Goal: Transaction & Acquisition: Purchase product/service

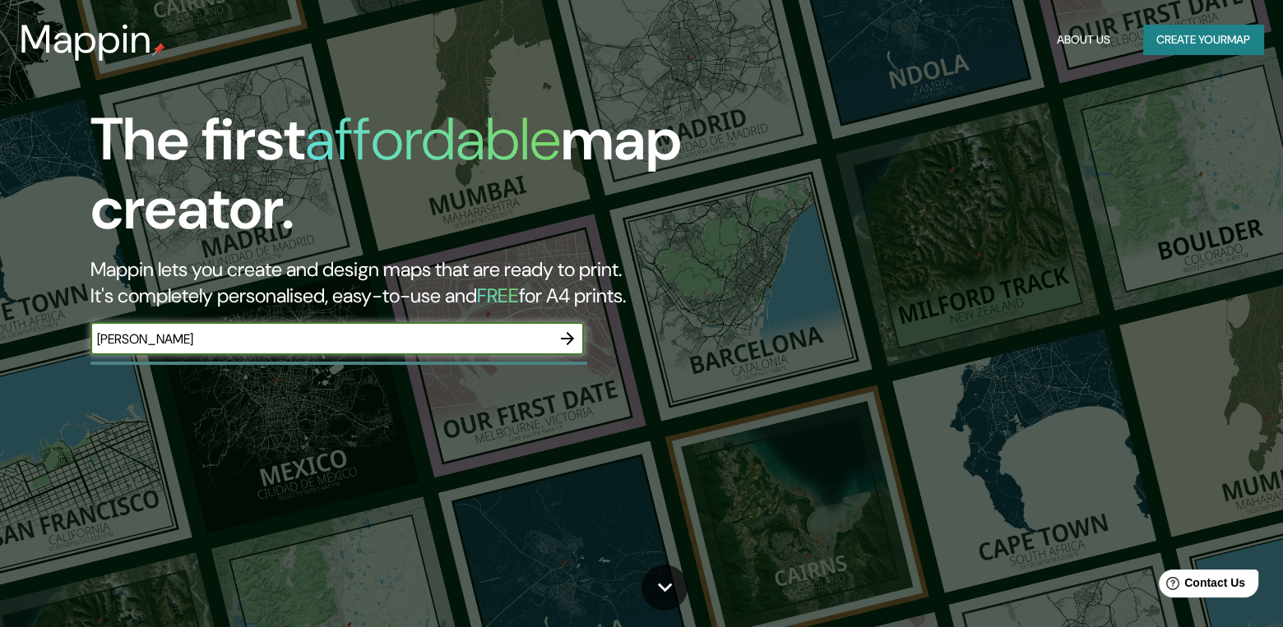
type input "[PERSON_NAME]"
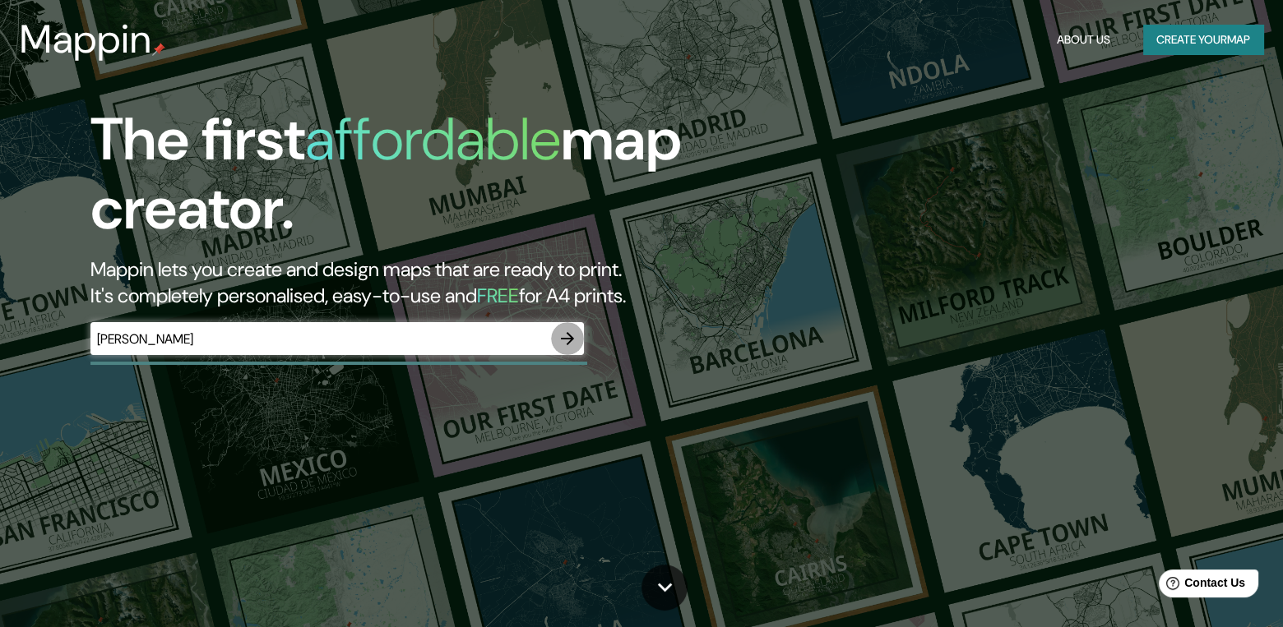
click at [574, 340] on icon "button" at bounding box center [567, 339] width 20 height 20
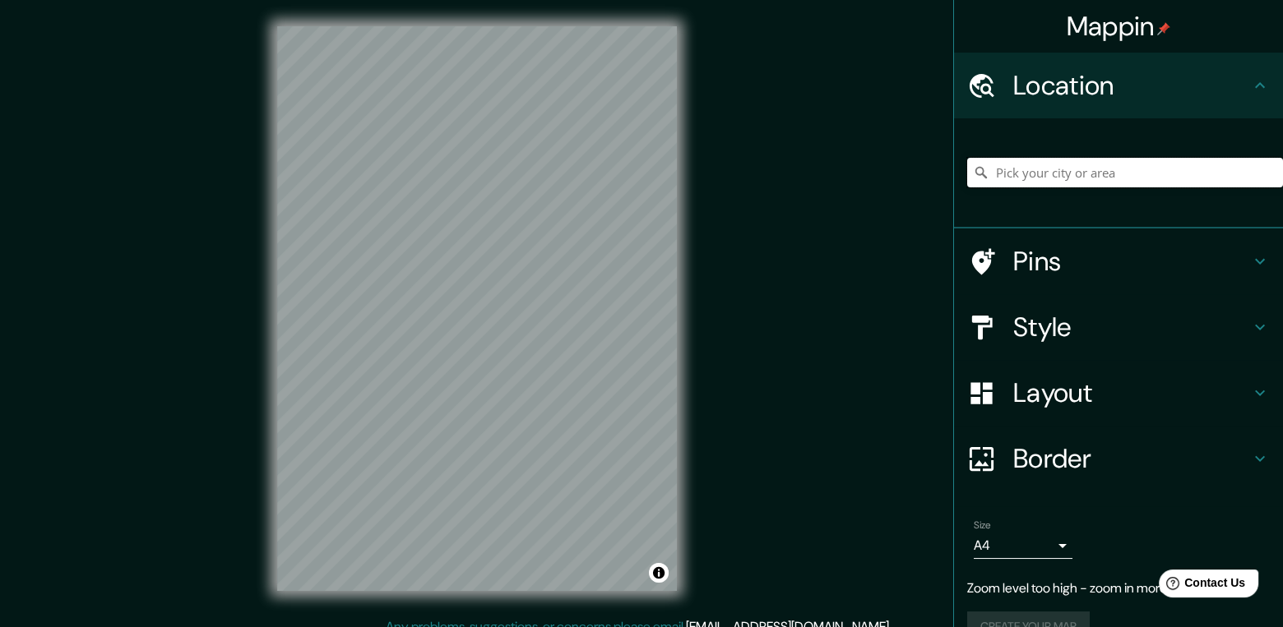
click at [1172, 173] on input "Pick your city or area" at bounding box center [1125, 173] width 316 height 30
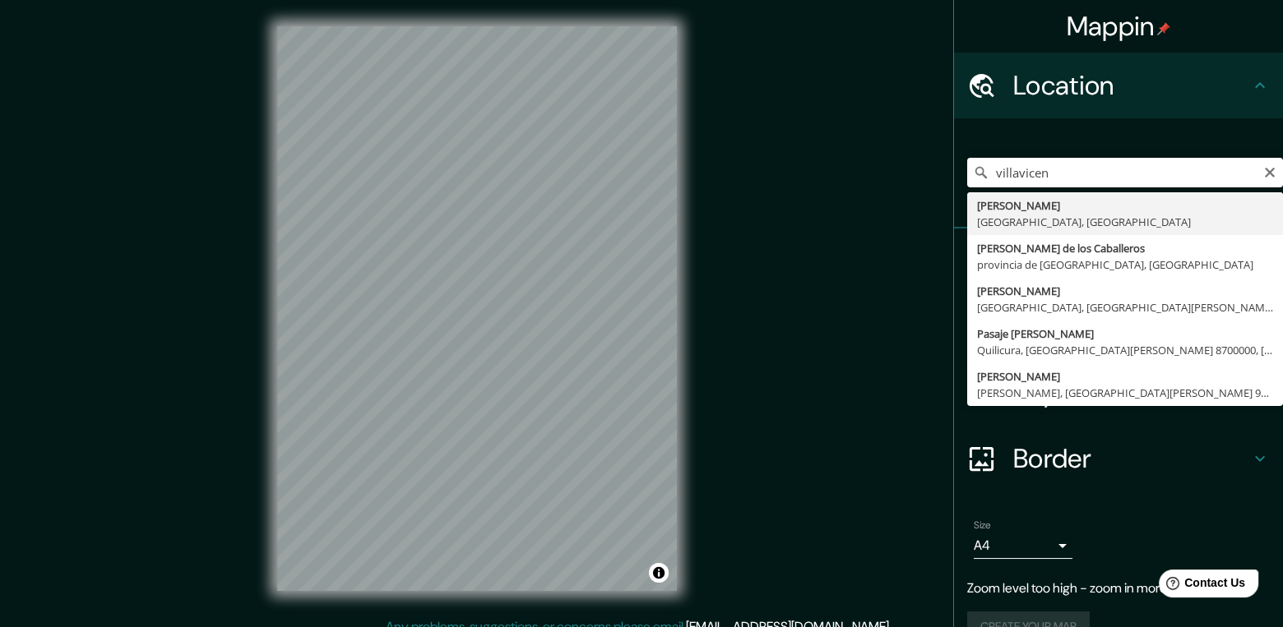
type input "[PERSON_NAME], [GEOGRAPHIC_DATA], [GEOGRAPHIC_DATA]"
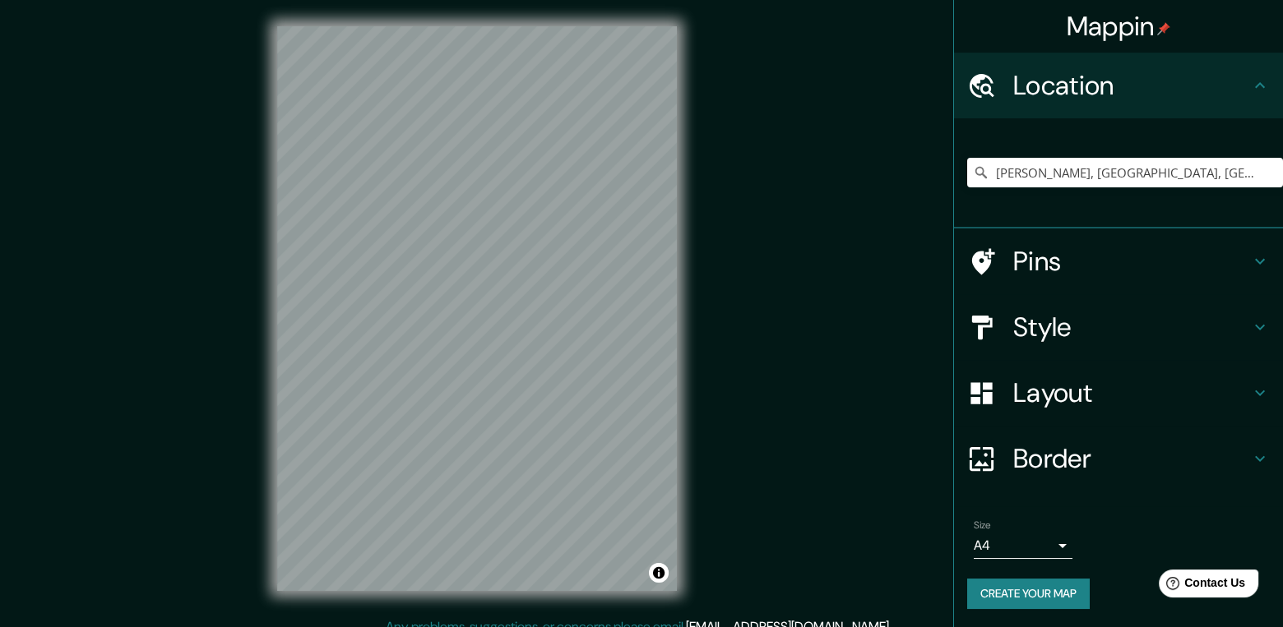
click at [1250, 395] on icon at bounding box center [1260, 393] width 20 height 20
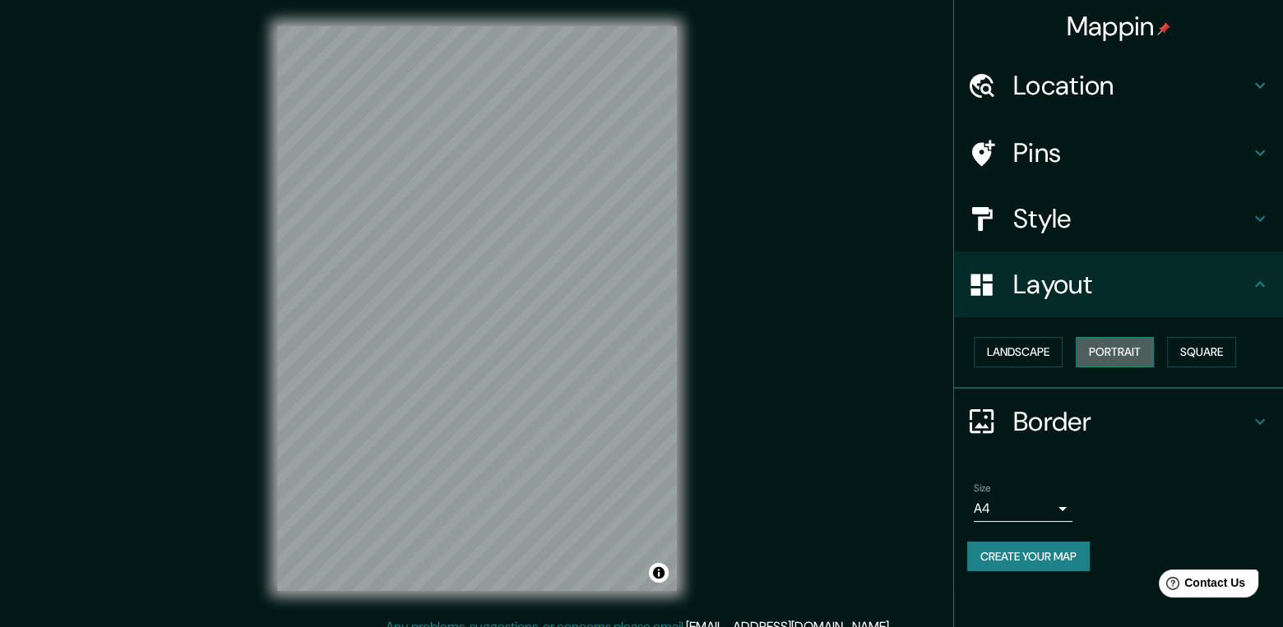
click at [1102, 344] on button "Portrait" at bounding box center [1114, 352] width 78 height 30
click at [1024, 348] on button "Landscape" at bounding box center [1017, 352] width 89 height 30
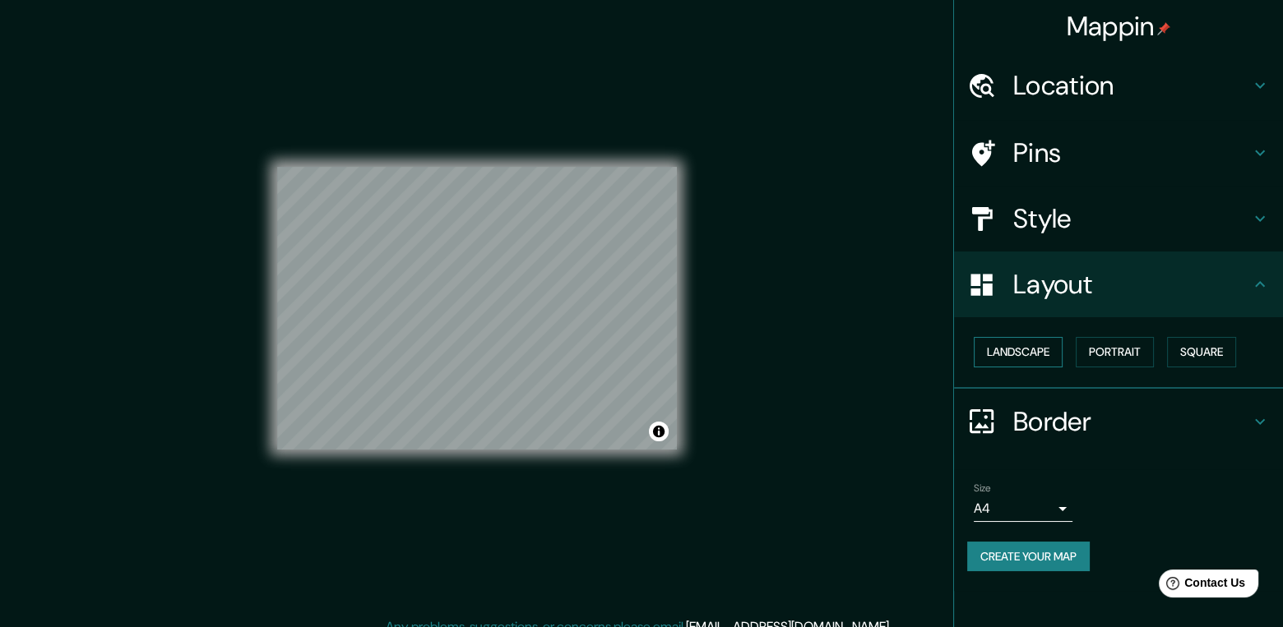
click at [1024, 348] on button "Landscape" at bounding box center [1017, 352] width 89 height 30
click at [1149, 355] on button "Portrait" at bounding box center [1114, 352] width 78 height 30
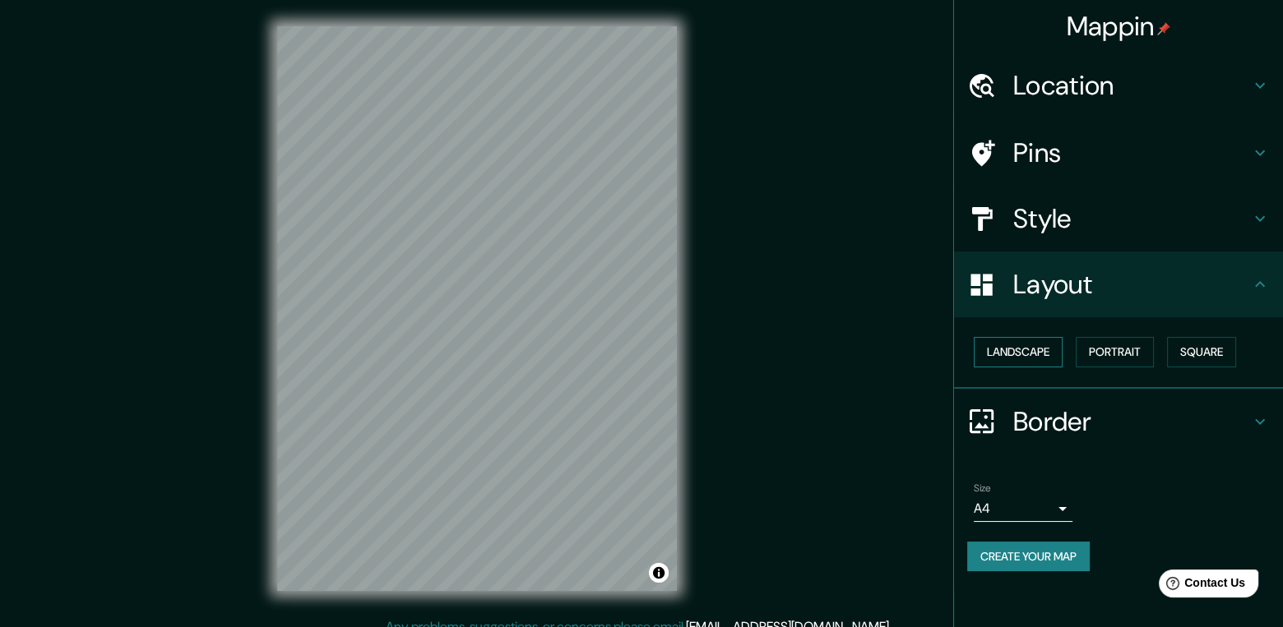
click at [1033, 344] on button "Landscape" at bounding box center [1017, 352] width 89 height 30
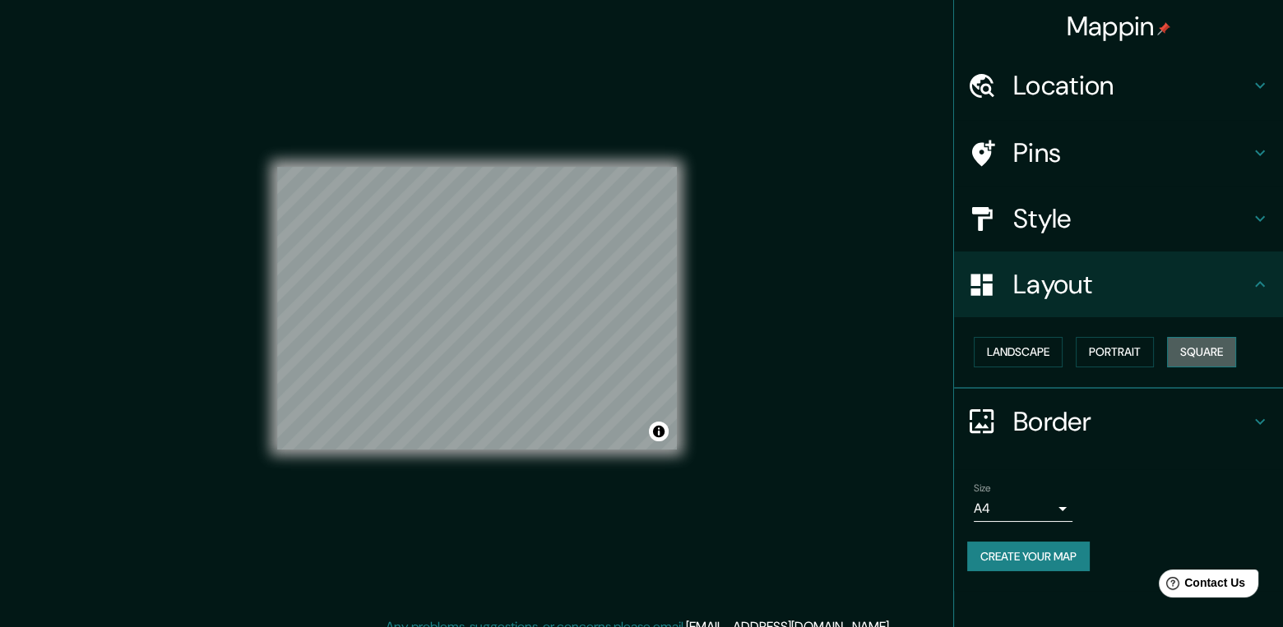
click at [1203, 349] on button "Square" at bounding box center [1201, 352] width 69 height 30
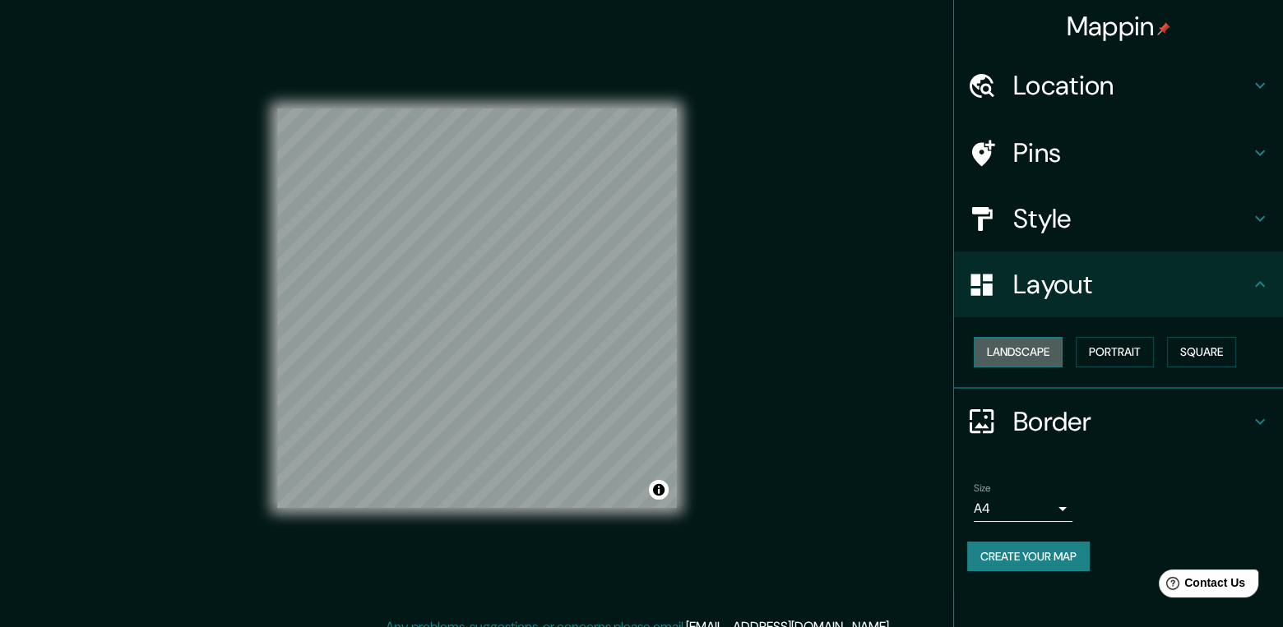
click at [999, 345] on button "Landscape" at bounding box center [1017, 352] width 89 height 30
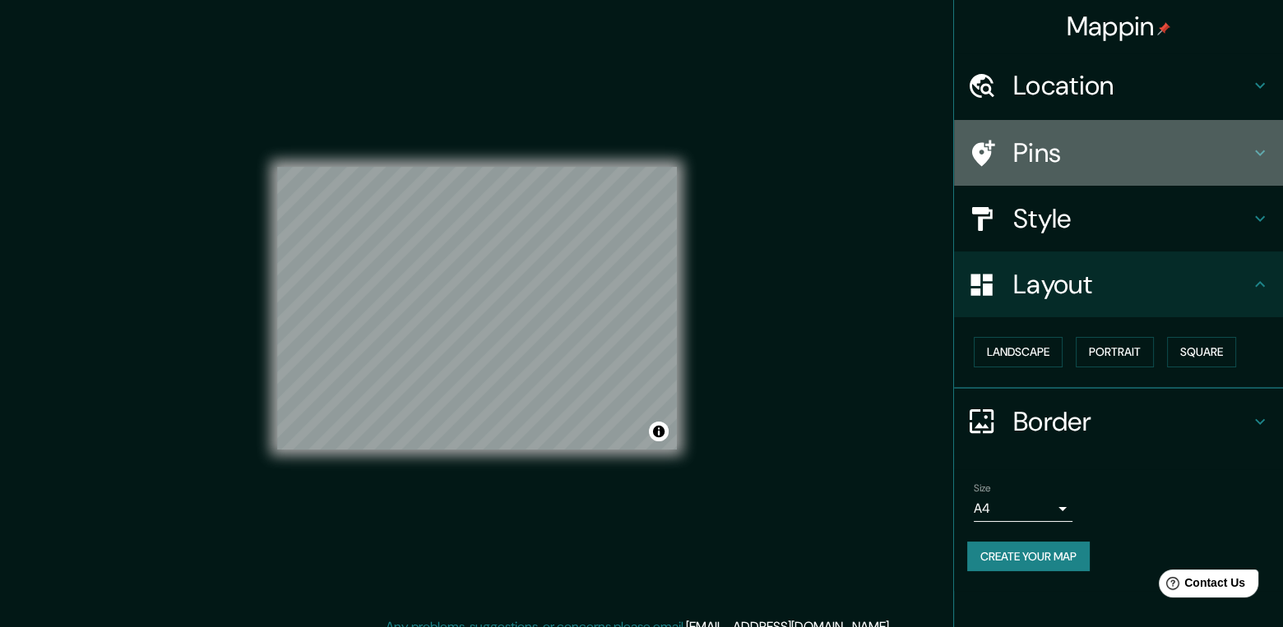
click at [1160, 146] on h4 "Pins" at bounding box center [1131, 152] width 237 height 33
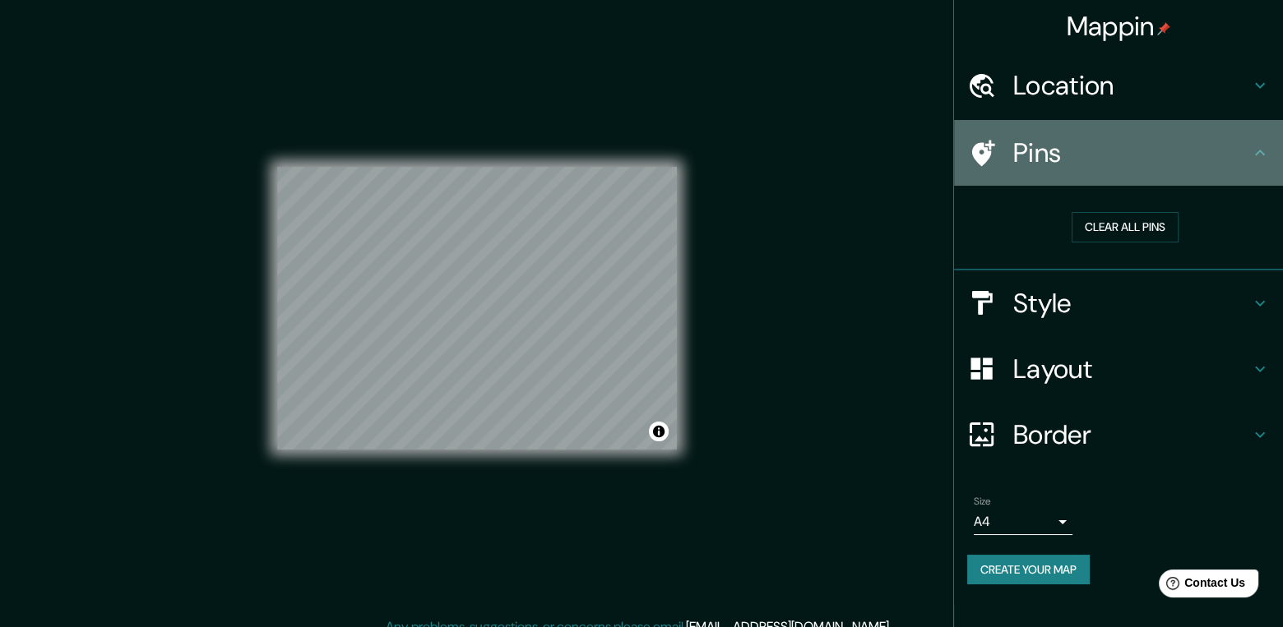
click at [1160, 146] on h4 "Pins" at bounding box center [1131, 152] width 237 height 33
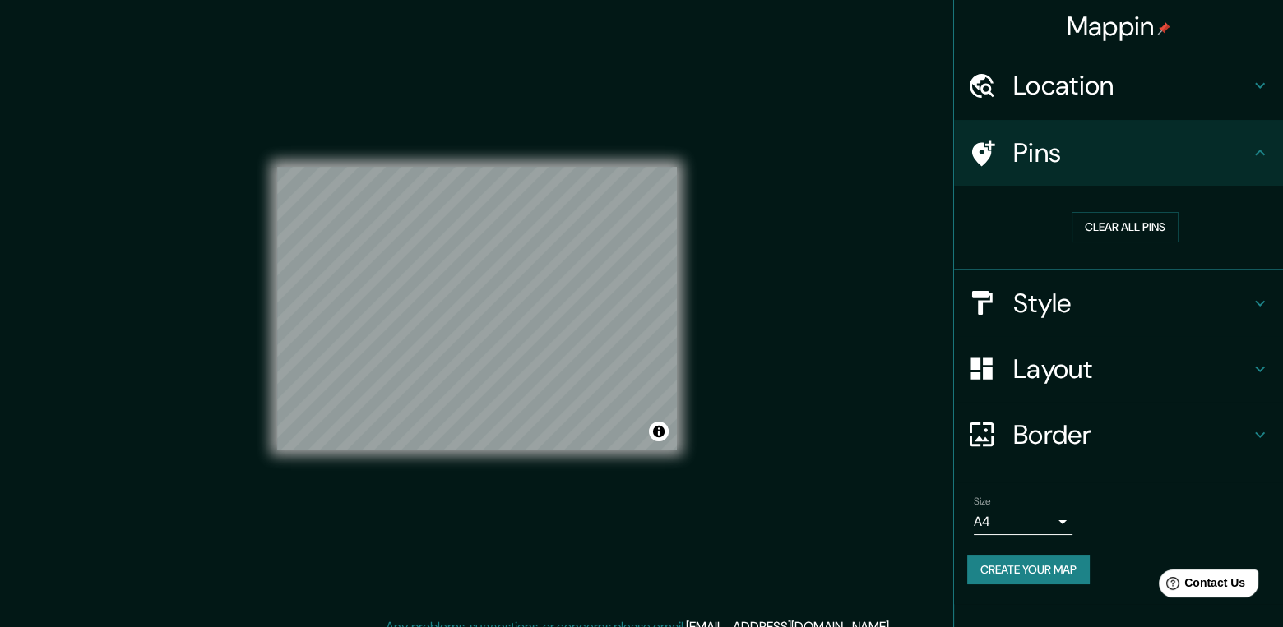
click at [1194, 81] on h4 "Location" at bounding box center [1131, 85] width 237 height 33
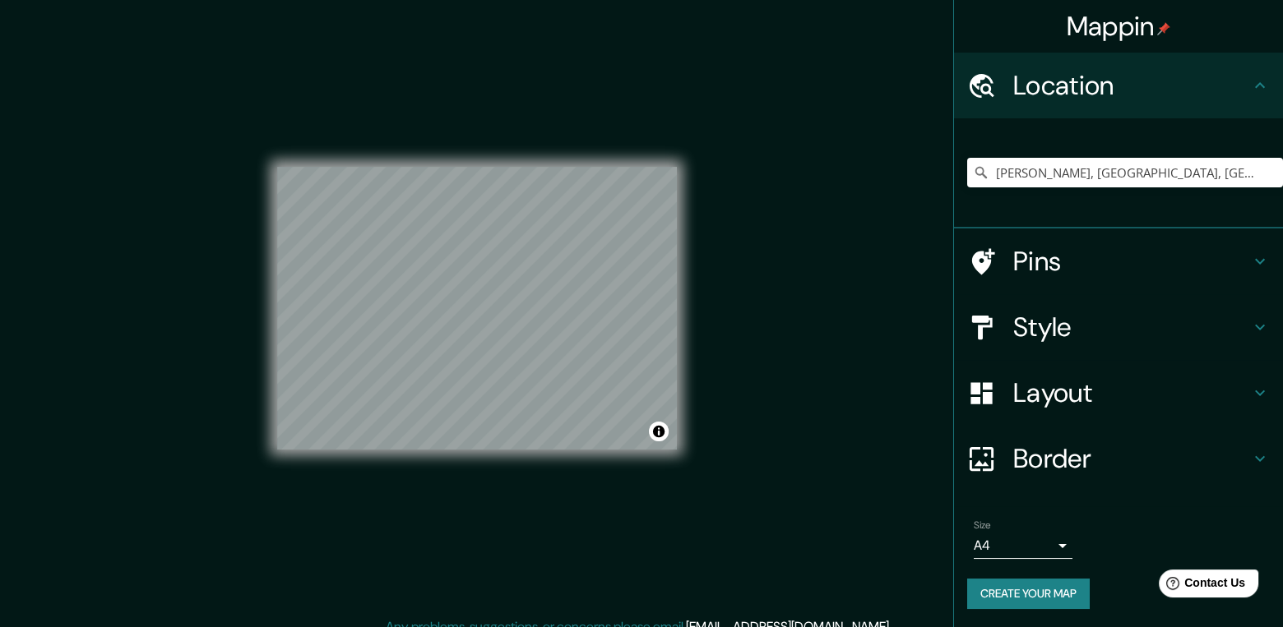
click at [1111, 317] on h4 "Style" at bounding box center [1131, 327] width 237 height 33
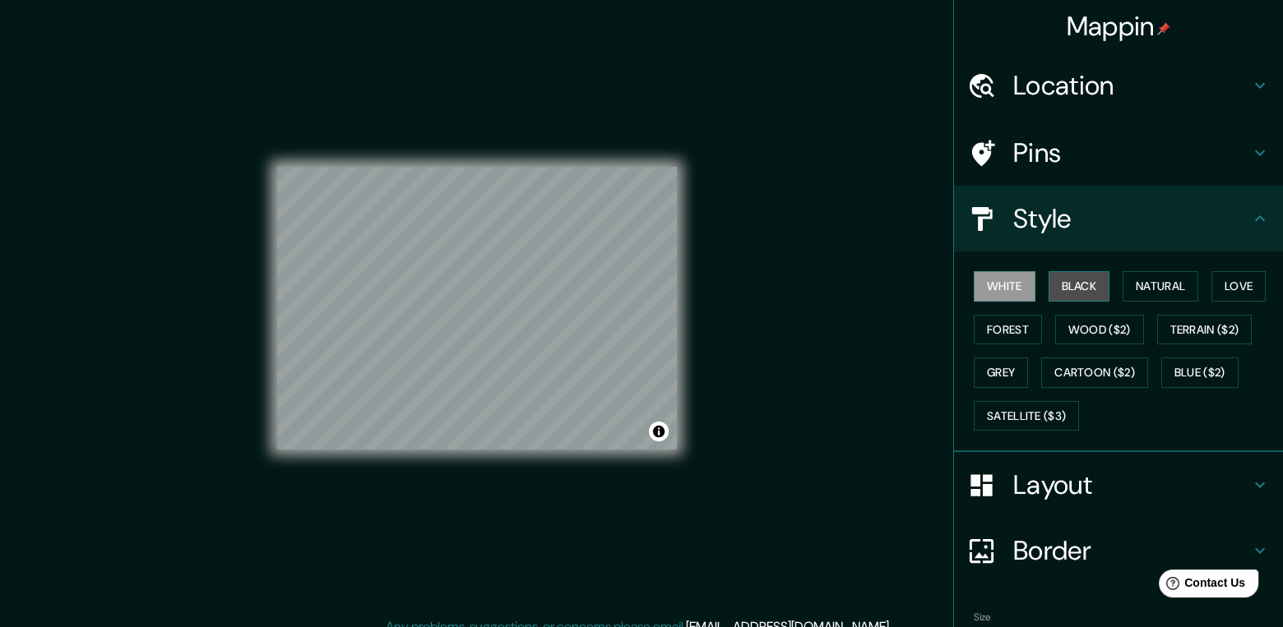
click at [1054, 278] on button "Black" at bounding box center [1079, 286] width 62 height 30
click at [989, 285] on button "White" at bounding box center [1004, 286] width 62 height 30
click at [1184, 289] on button "Natural" at bounding box center [1160, 286] width 76 height 30
click at [1182, 289] on button "Natural" at bounding box center [1160, 286] width 76 height 30
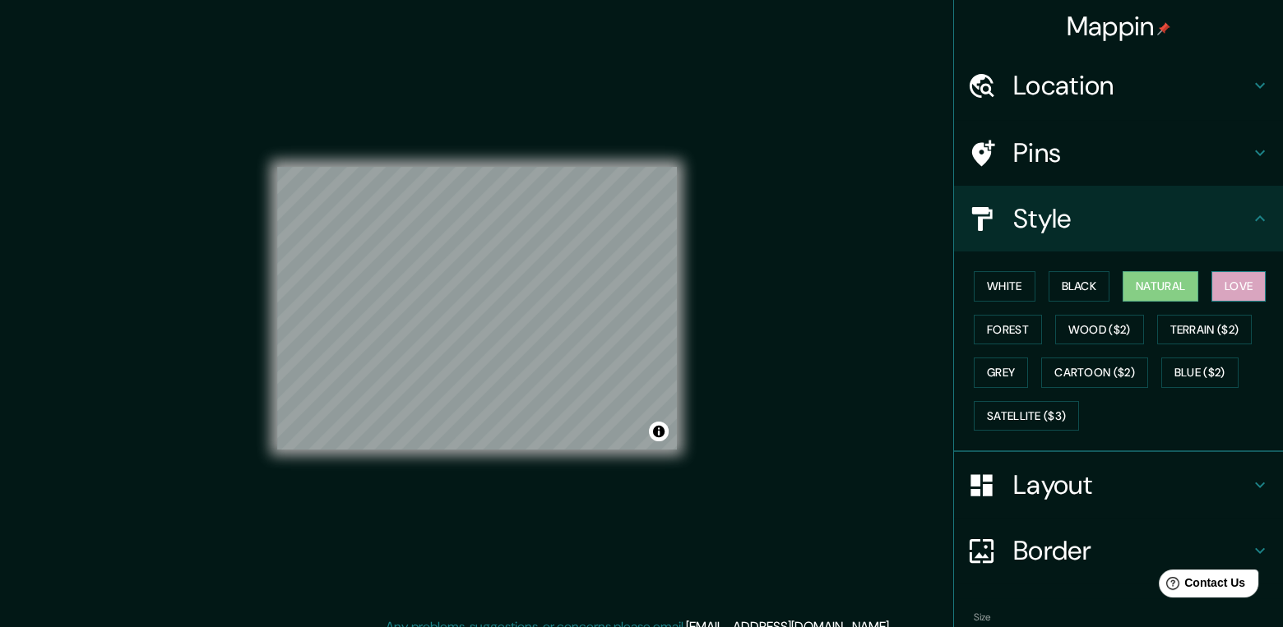
click at [1247, 287] on button "Love" at bounding box center [1238, 286] width 54 height 30
click at [1228, 333] on button "Terrain ($2)" at bounding box center [1204, 330] width 95 height 30
click at [1232, 278] on button "Love" at bounding box center [1238, 286] width 54 height 30
click at [984, 322] on button "Forest" at bounding box center [1007, 330] width 68 height 30
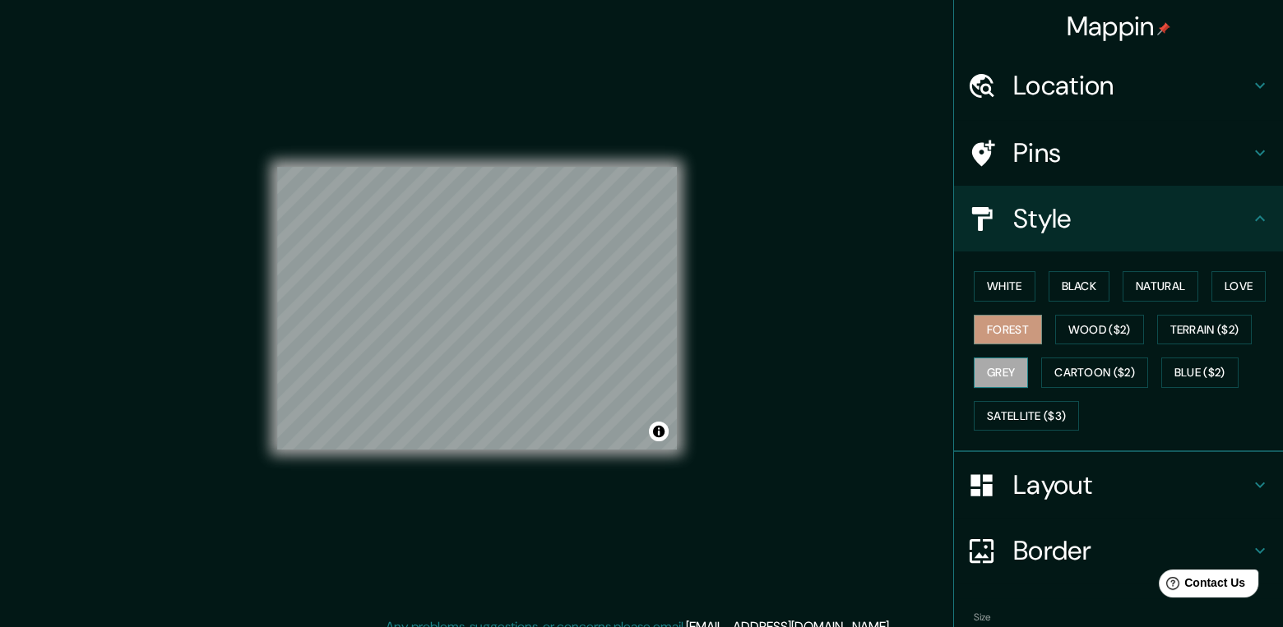
click at [994, 373] on button "Grey" at bounding box center [1000, 373] width 54 height 30
drag, startPoint x: 1118, startPoint y: 326, endPoint x: 1120, endPoint y: 341, distance: 14.9
click at [1117, 326] on button "Wood ($2)" at bounding box center [1099, 330] width 89 height 30
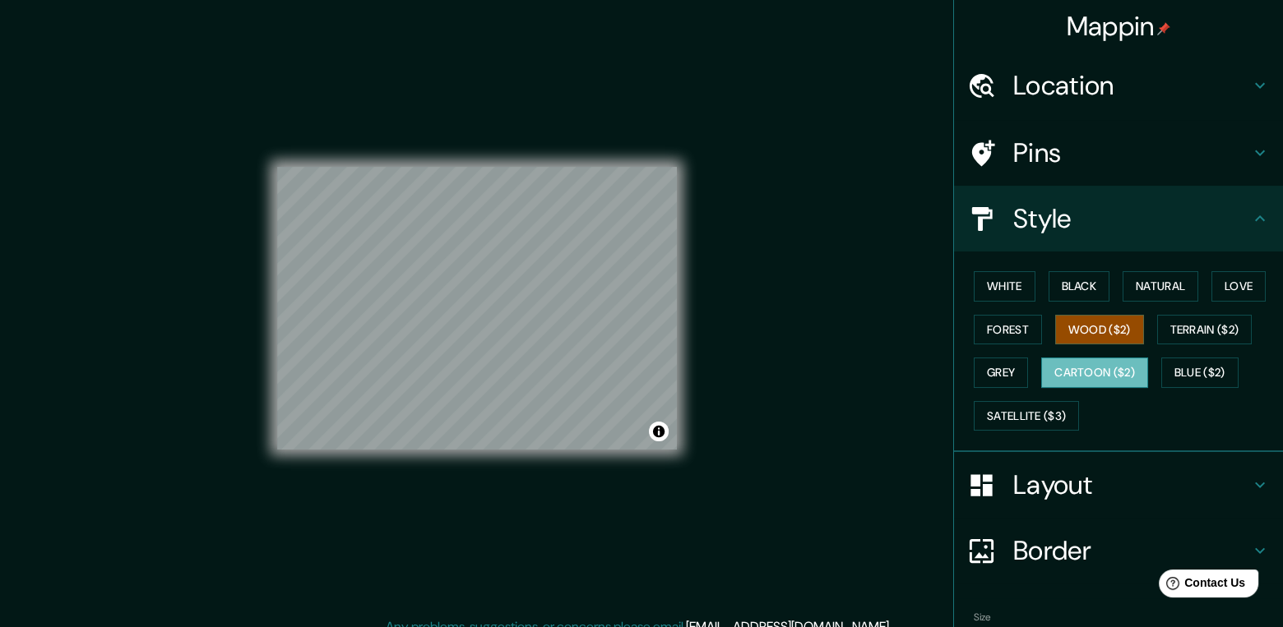
click at [1114, 370] on button "Cartoon ($2)" at bounding box center [1094, 373] width 107 height 30
click at [1198, 376] on button "Blue ($2)" at bounding box center [1199, 373] width 77 height 30
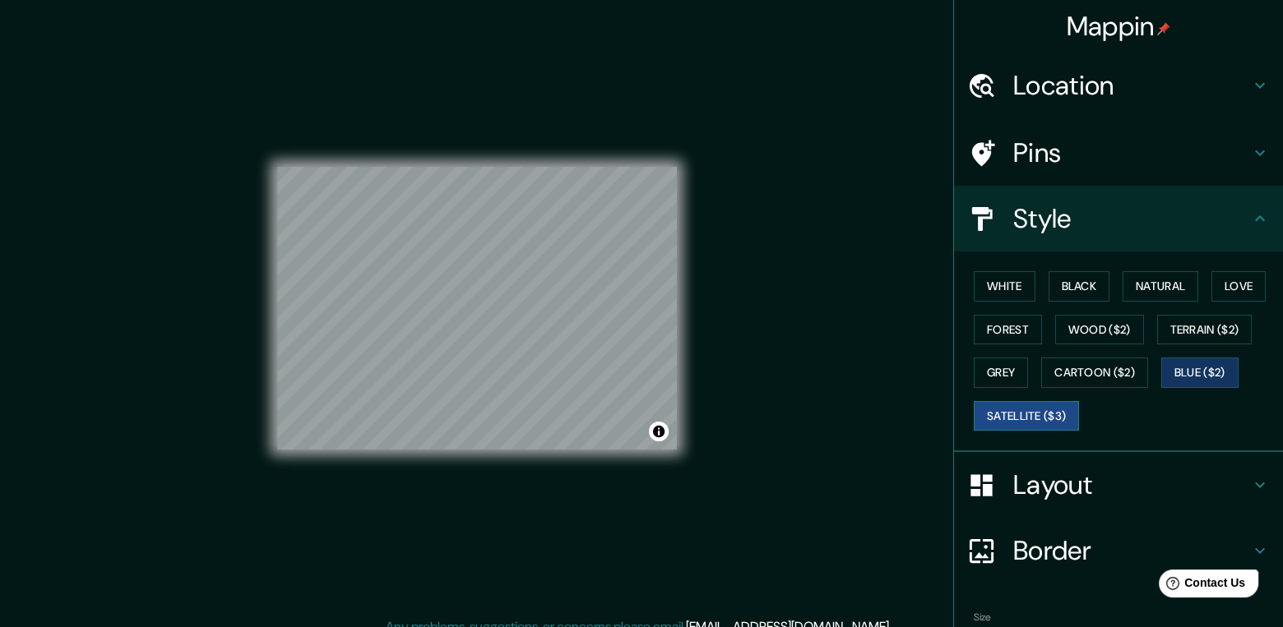
click at [1035, 419] on button "Satellite ($3)" at bounding box center [1025, 416] width 105 height 30
click at [988, 287] on button "White" at bounding box center [1004, 286] width 62 height 30
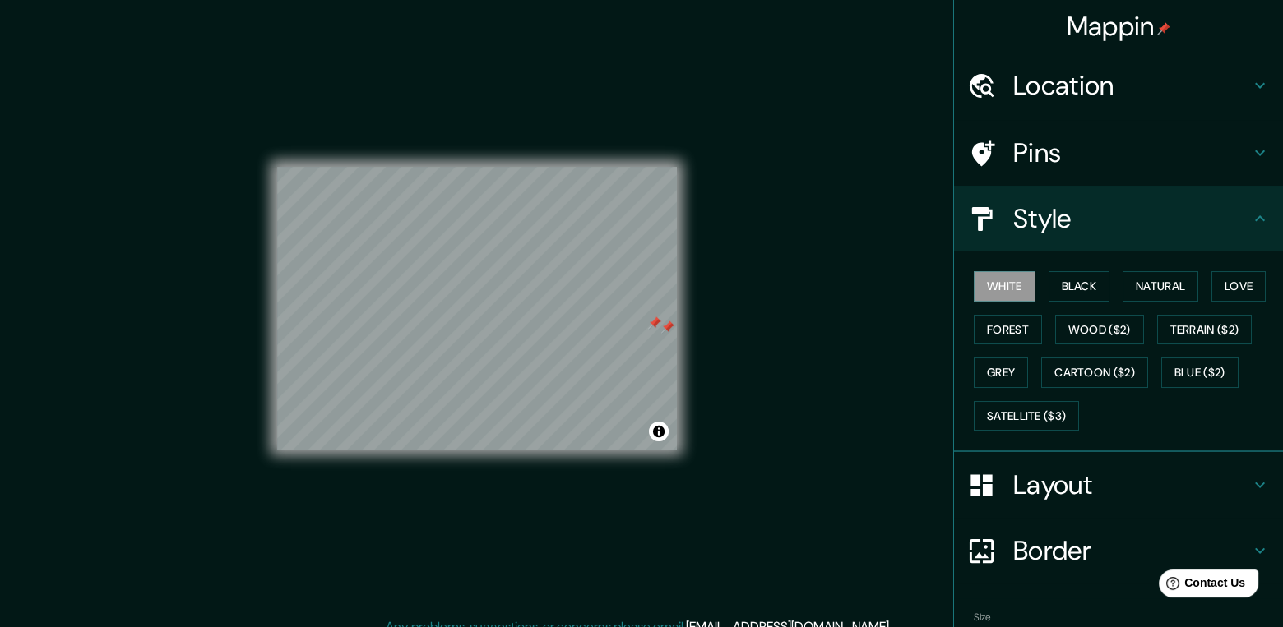
click at [1232, 224] on h4 "Style" at bounding box center [1131, 218] width 237 height 33
click at [1061, 272] on button "Black" at bounding box center [1079, 286] width 62 height 30
click at [1014, 283] on button "White" at bounding box center [1004, 286] width 62 height 30
click at [655, 326] on div at bounding box center [654, 323] width 13 height 13
click at [665, 329] on div at bounding box center [667, 327] width 13 height 13
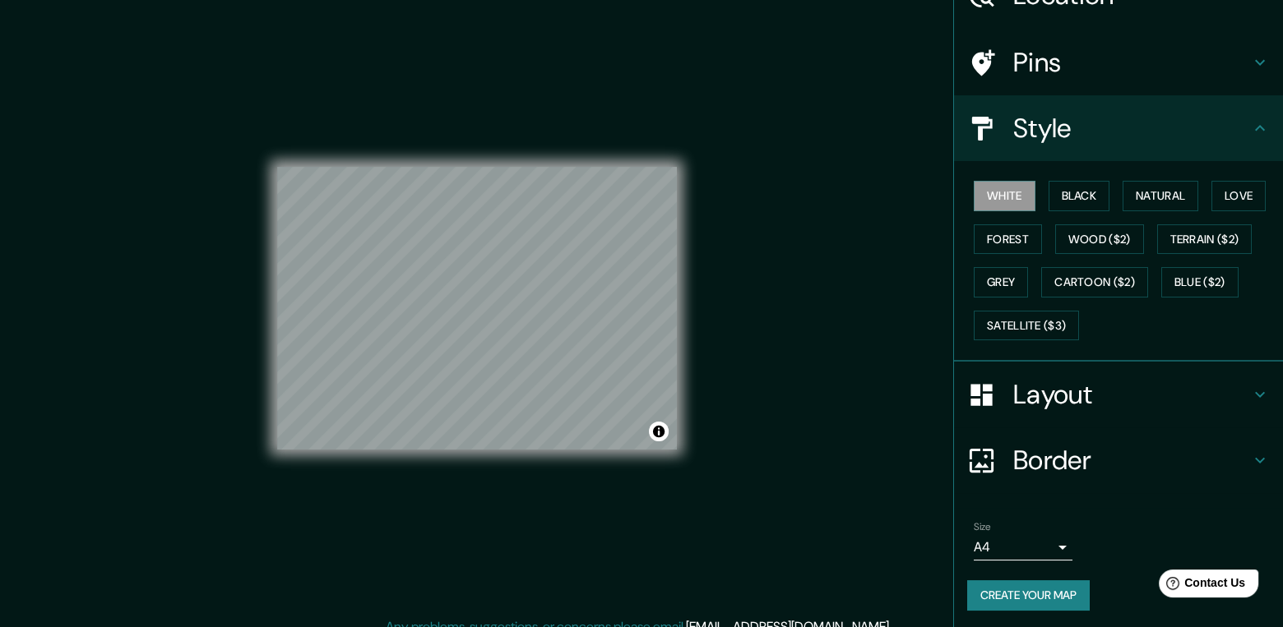
click at [1065, 444] on h4 "Border" at bounding box center [1131, 460] width 237 height 33
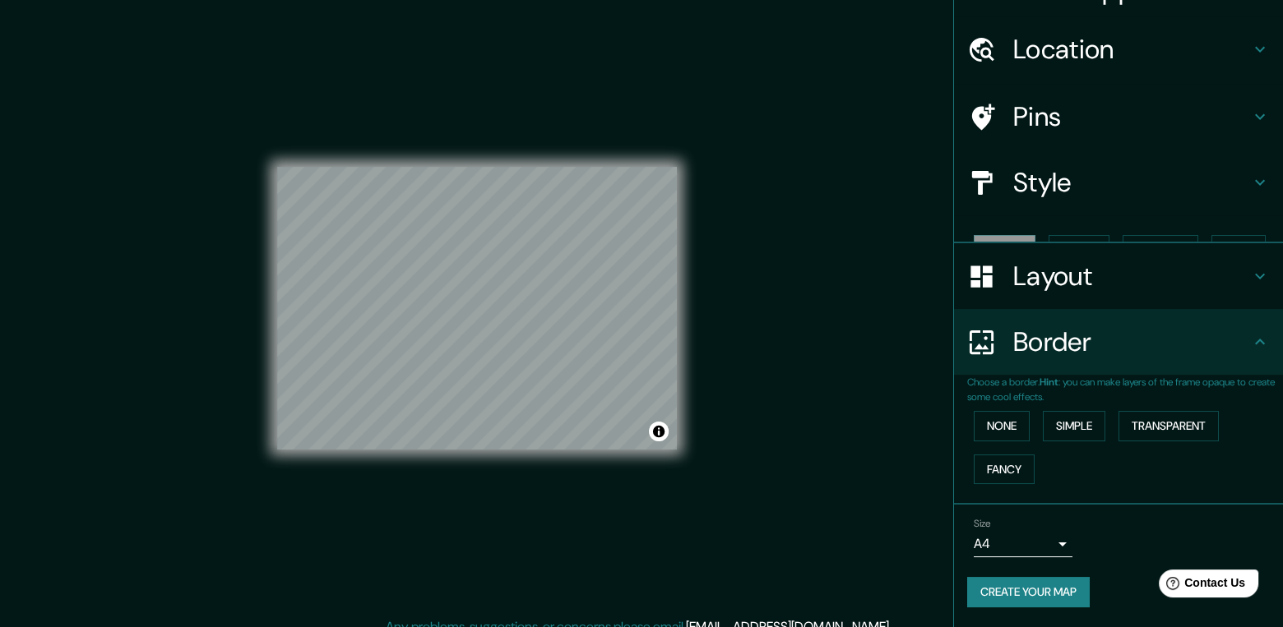
scroll to position [7, 0]
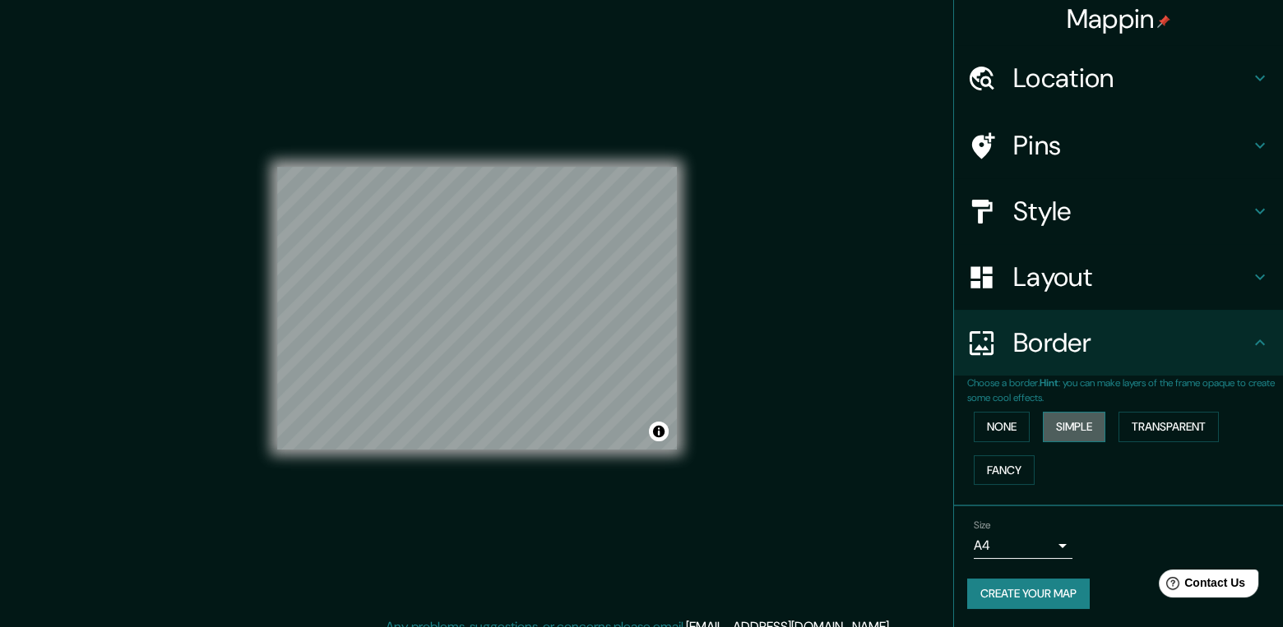
click at [1053, 428] on button "Simple" at bounding box center [1073, 427] width 62 height 30
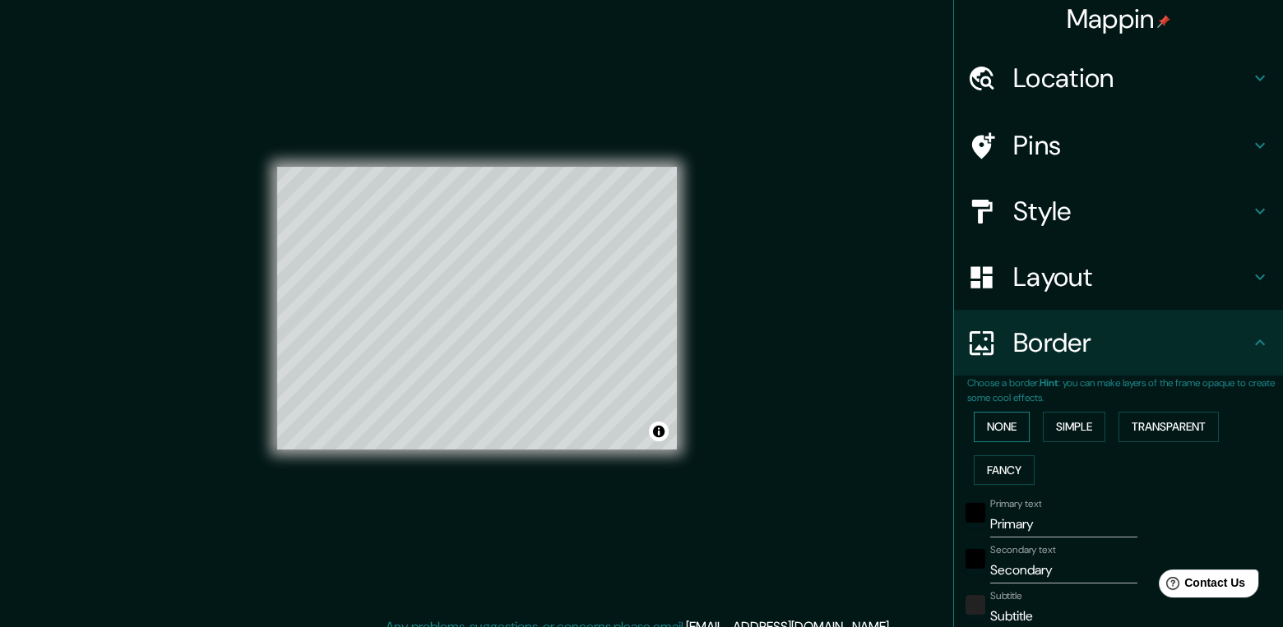
click at [1005, 423] on button "None" at bounding box center [1001, 427] width 56 height 30
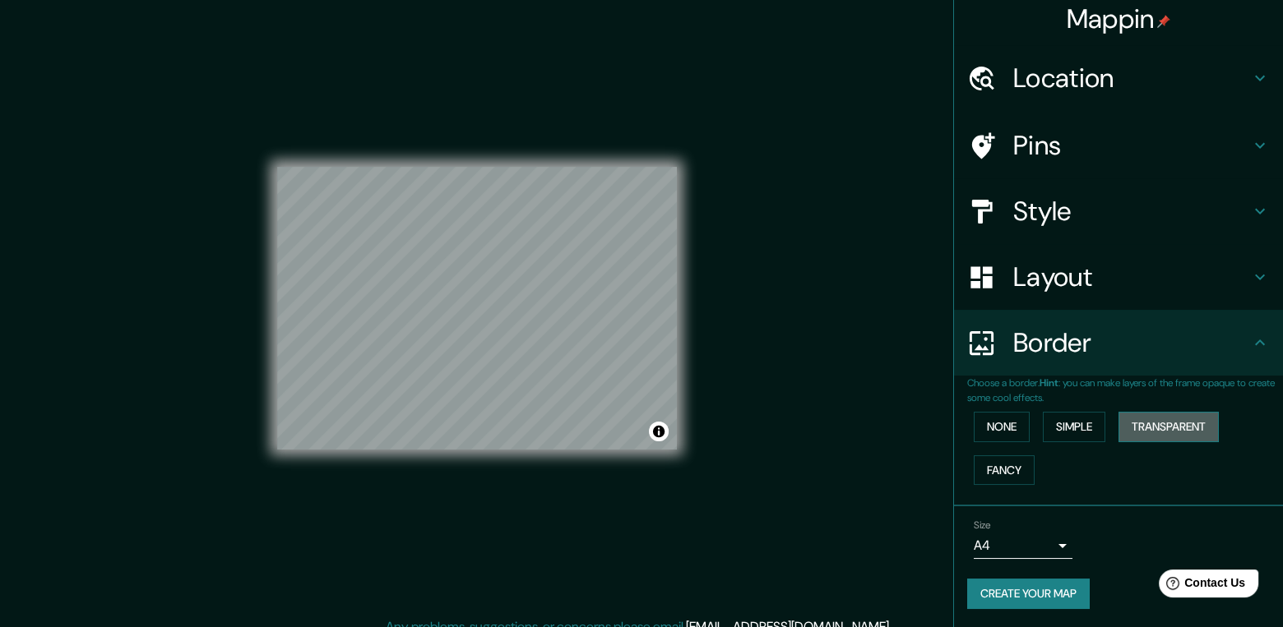
click at [1176, 423] on button "Transparent" at bounding box center [1168, 427] width 100 height 30
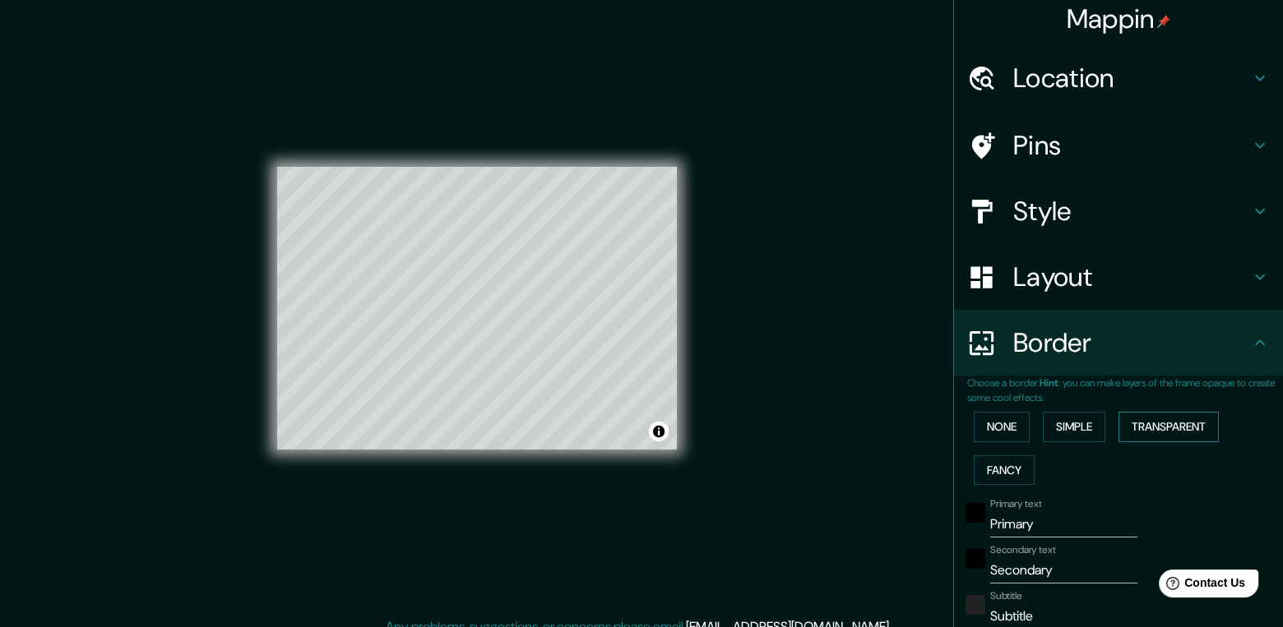
click at [1175, 423] on button "Transparent" at bounding box center [1168, 427] width 100 height 30
type input "233"
type input "39"
click at [973, 457] on button "Fancy" at bounding box center [1003, 470] width 61 height 30
click at [995, 428] on button "None" at bounding box center [1001, 427] width 56 height 30
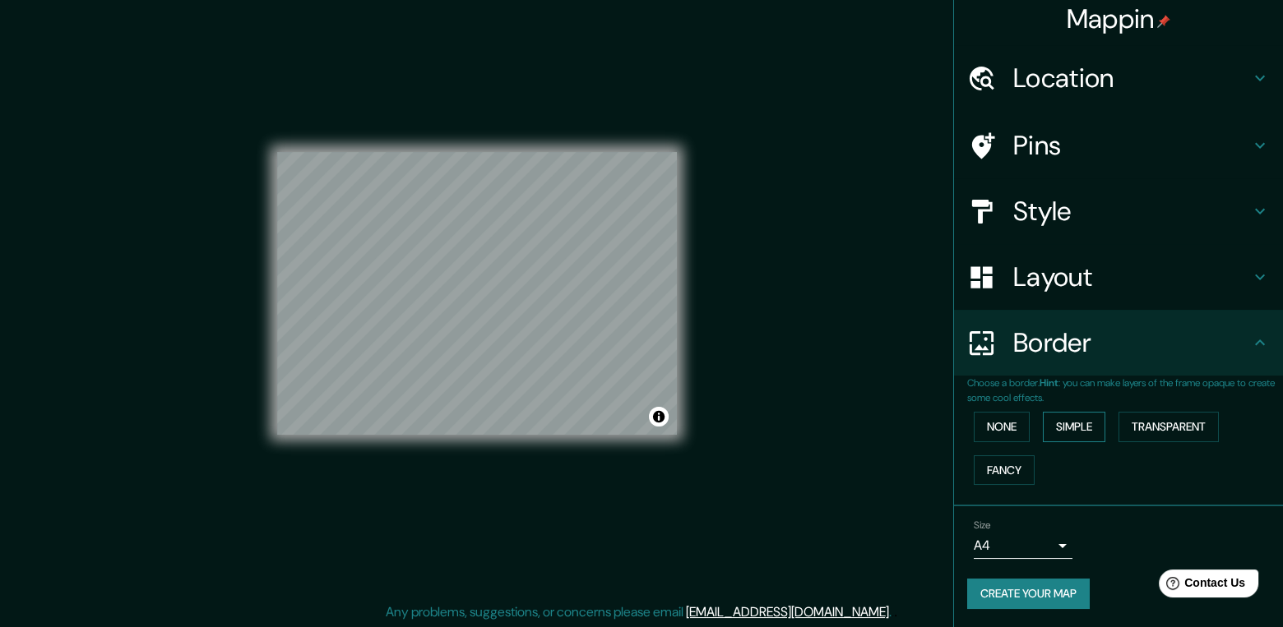
scroll to position [16, 0]
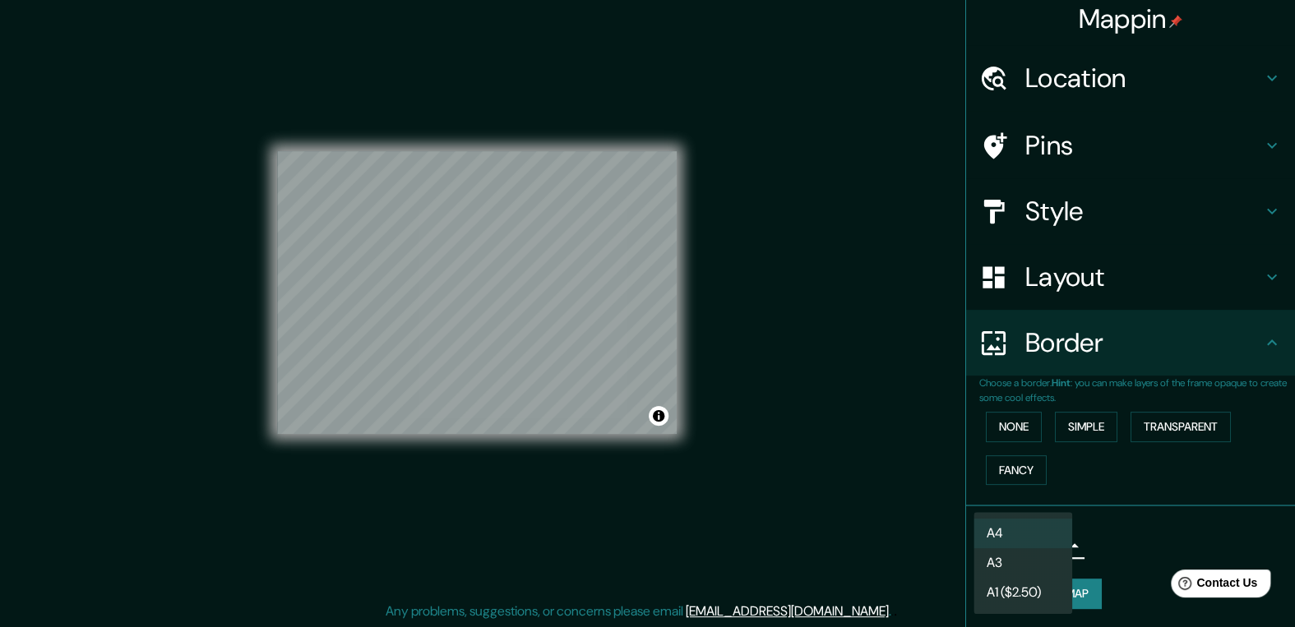
click at [1038, 540] on body "Mappin Location [GEOGRAPHIC_DATA], [GEOGRAPHIC_DATA], [GEOGRAPHIC_DATA] Pins St…" at bounding box center [647, 297] width 1295 height 627
click at [1133, 545] on div at bounding box center [647, 313] width 1295 height 627
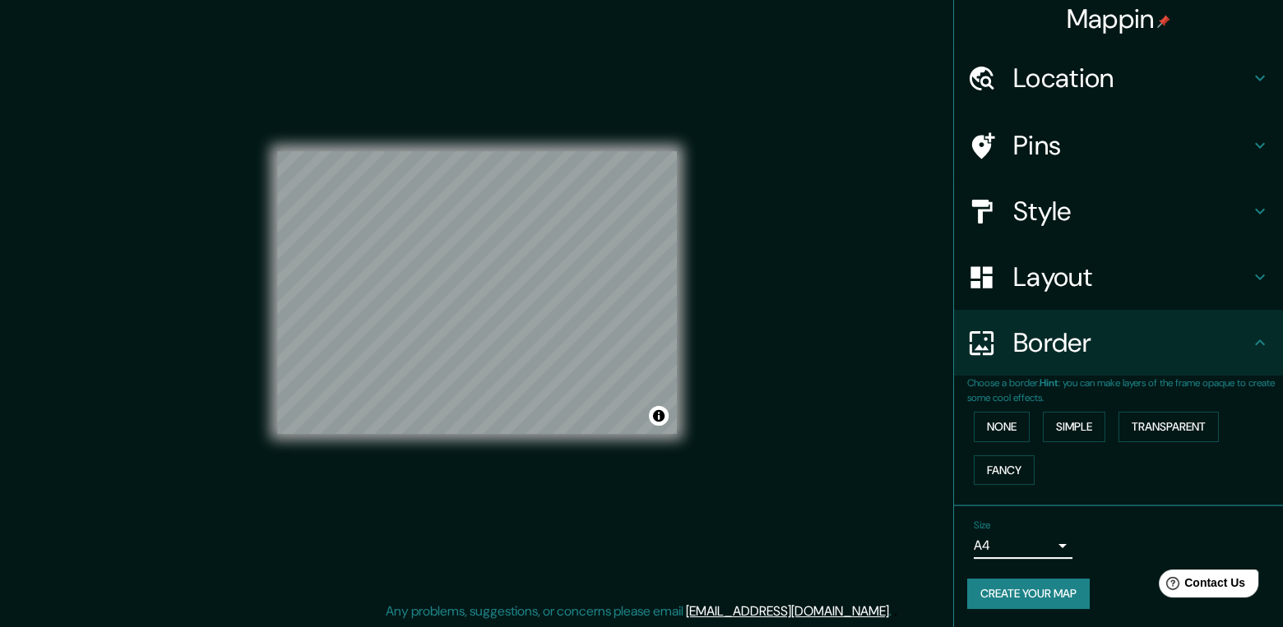
click at [1057, 590] on button "Create your map" at bounding box center [1028, 594] width 122 height 30
